Goal: Information Seeking & Learning: Learn about a topic

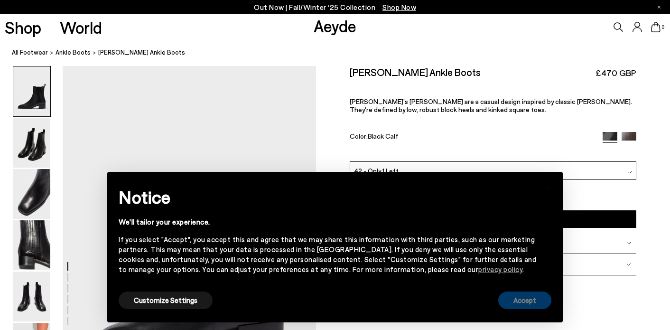
click at [537, 304] on button "Accept" at bounding box center [524, 300] width 53 height 18
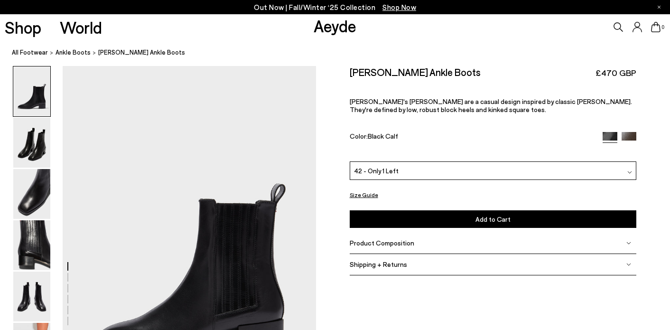
click at [396, 172] on div "42 - Only 1 Left" at bounding box center [493, 170] width 287 height 18
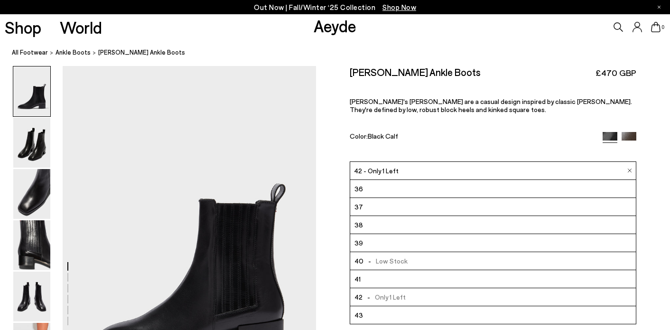
click at [391, 224] on li "38" at bounding box center [493, 225] width 286 height 18
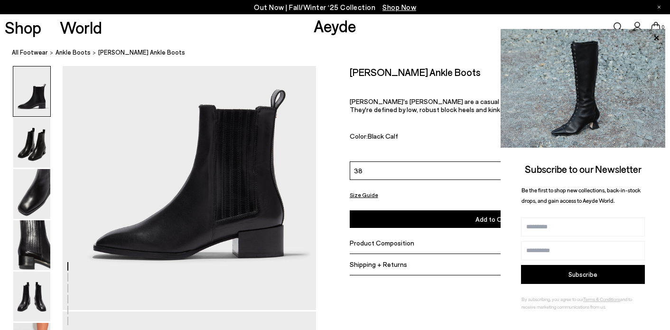
scroll to position [95, 0]
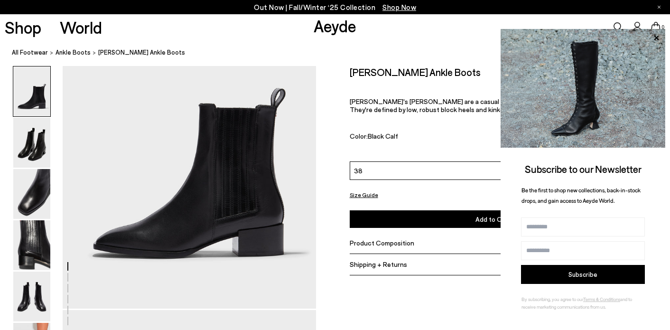
click at [262, 2] on p "Out Now | Fall/Winter ‘25 Collection Shop Now" at bounding box center [335, 7] width 162 height 12
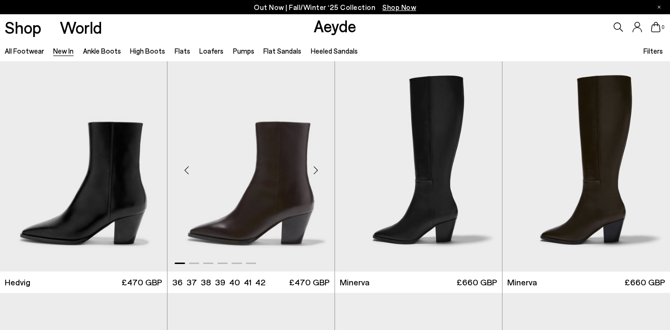
scroll to position [176, 0]
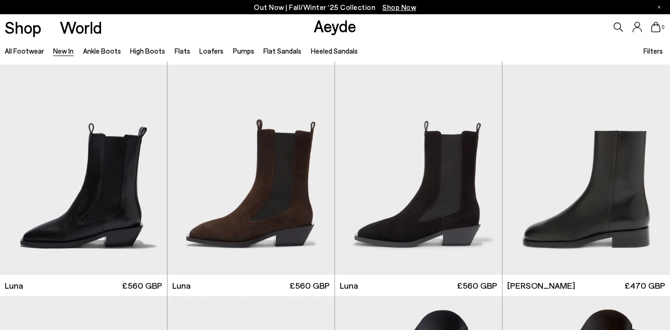
scroll to position [3700, 0]
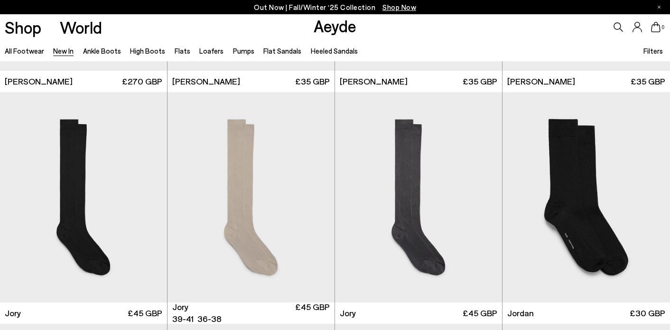
scroll to position [6220, 0]
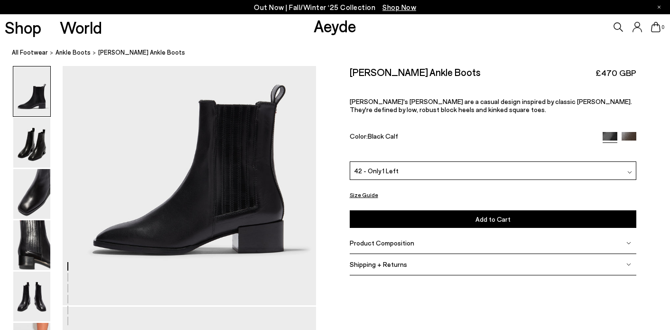
scroll to position [112, 0]
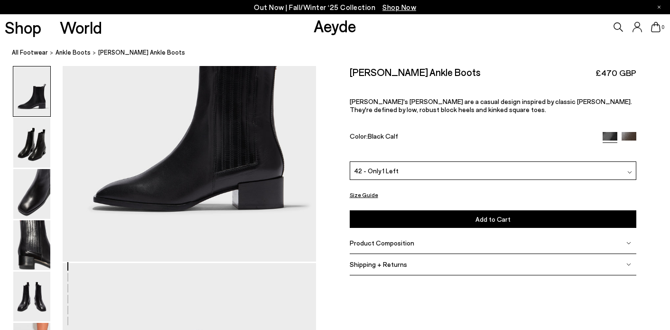
click at [413, 240] on div "Product Composition" at bounding box center [493, 242] width 287 height 21
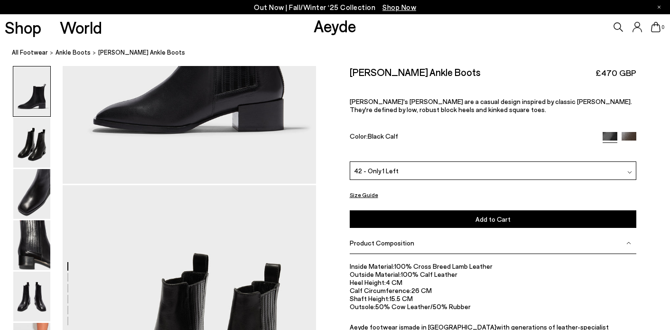
scroll to position [231, 0]
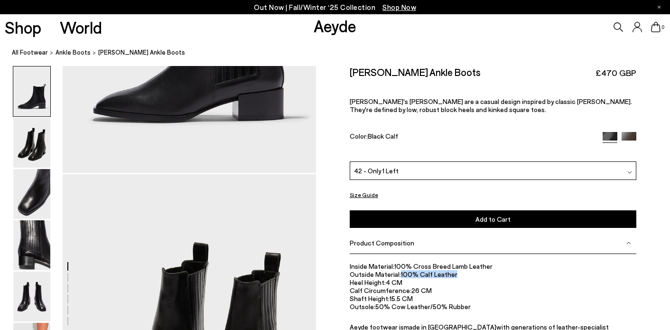
drag, startPoint x: 399, startPoint y: 274, endPoint x: 476, endPoint y: 277, distance: 76.9
click at [476, 277] on li "Outside Material: 100% Calf Leather" at bounding box center [493, 274] width 287 height 8
copy li "100% Calf Leather"
